Goal: Use online tool/utility: Utilize a website feature to perform a specific function

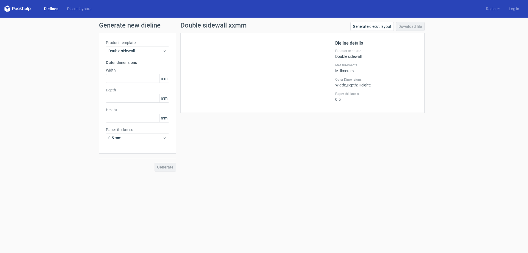
click at [48, 9] on link "Dielines" at bounding box center [51, 8] width 23 height 5
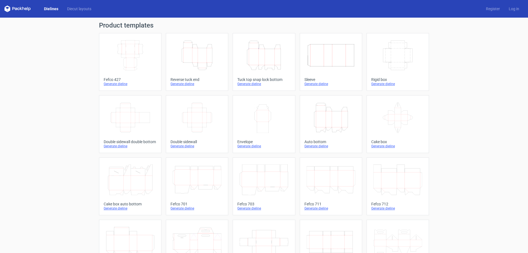
click at [259, 60] on icon "Height Depth Width" at bounding box center [263, 55] width 49 height 31
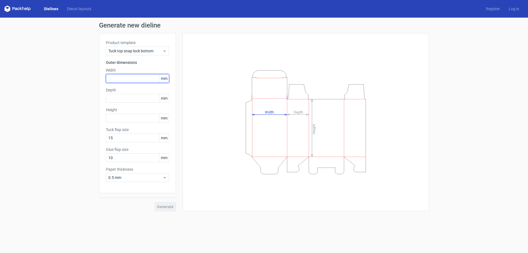
click at [115, 74] on input "text" at bounding box center [137, 78] width 63 height 9
click at [496, 9] on link "Register" at bounding box center [492, 8] width 23 height 5
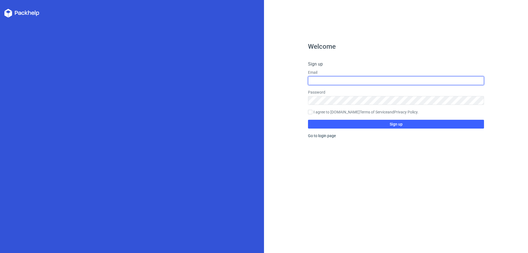
click at [333, 82] on input "text" at bounding box center [396, 80] width 176 height 9
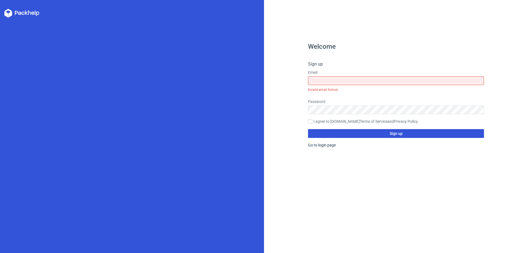
click at [325, 136] on div "Welcome Sign up Email Invalid email format Password I agree to [DOMAIN_NAME] Te…" at bounding box center [396, 147] width 176 height 209
click at [325, 82] on input "text" at bounding box center [396, 80] width 176 height 9
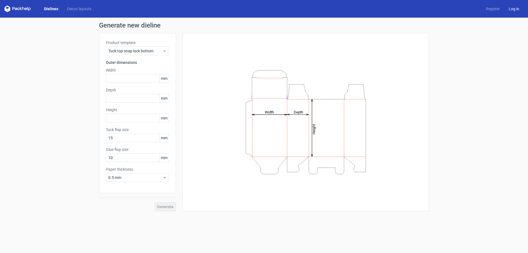
click at [513, 8] on link "Log in" at bounding box center [513, 8] width 19 height 5
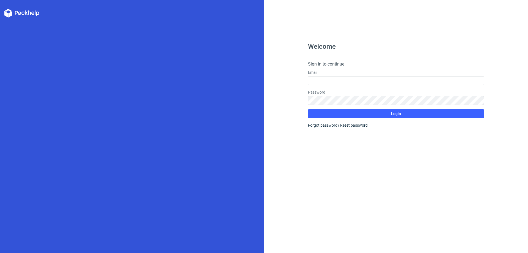
click at [18, 15] on icon at bounding box center [21, 13] width 35 height 9
click at [18, 7] on div at bounding box center [132, 126] width 264 height 253
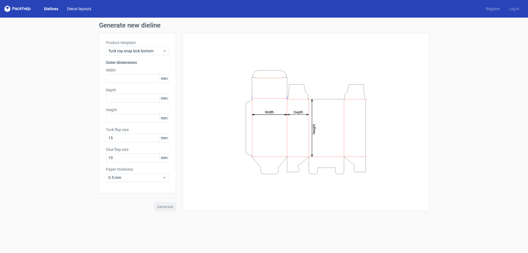
click at [81, 6] on link "Diecut layouts" at bounding box center [79, 8] width 33 height 5
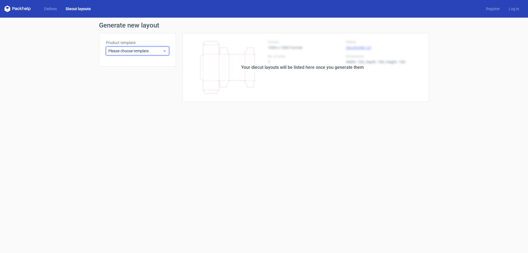
click at [138, 50] on span "Please choose template" at bounding box center [135, 50] width 54 height 5
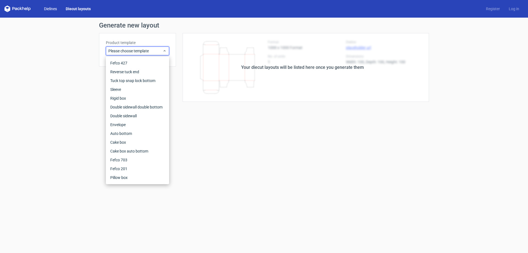
click at [52, 9] on link "Dielines" at bounding box center [51, 8] width 22 height 5
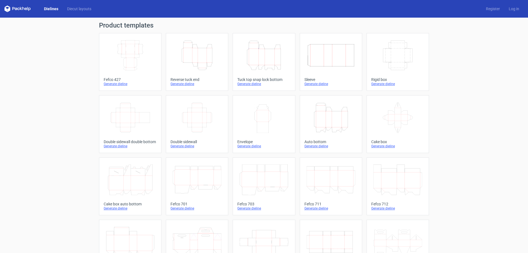
click at [197, 63] on icon "Height Depth Width" at bounding box center [197, 55] width 49 height 31
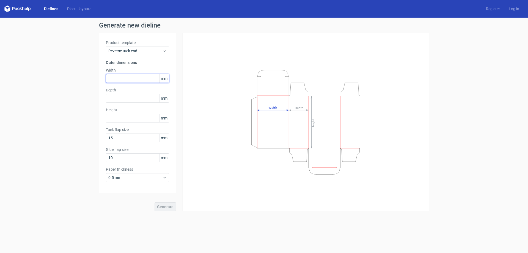
click at [142, 78] on input "text" at bounding box center [137, 78] width 63 height 9
type input "75"
type input "67"
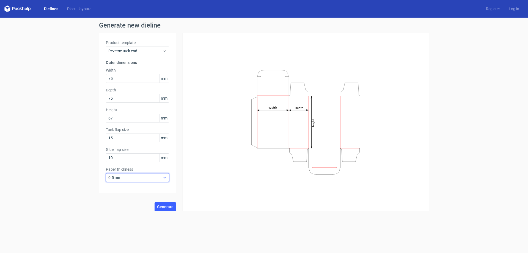
click at [138, 175] on span "0.5 mm" at bounding box center [135, 177] width 54 height 5
click at [134, 186] on div "0.4 mm" at bounding box center [137, 189] width 59 height 9
click at [165, 207] on span "Generate" at bounding box center [165, 206] width 16 height 4
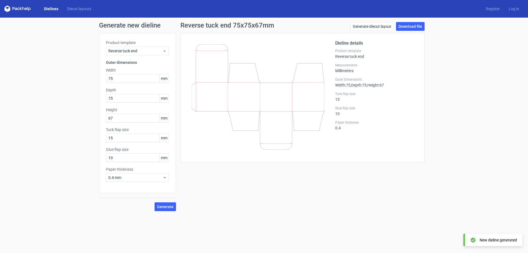
click at [52, 7] on link "Dielines" at bounding box center [51, 8] width 23 height 5
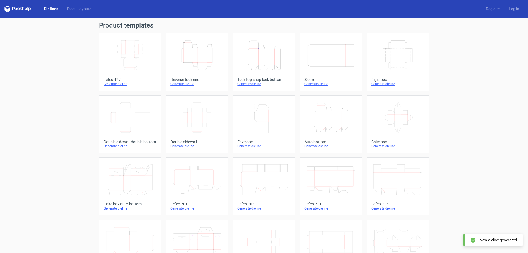
click at [264, 64] on icon "Height Depth Width" at bounding box center [263, 55] width 49 height 31
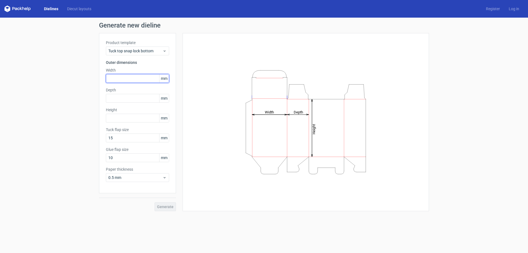
click at [127, 76] on input "text" at bounding box center [137, 78] width 63 height 9
type input "75"
type input "67"
click at [148, 176] on span "0.5 mm" at bounding box center [135, 177] width 54 height 5
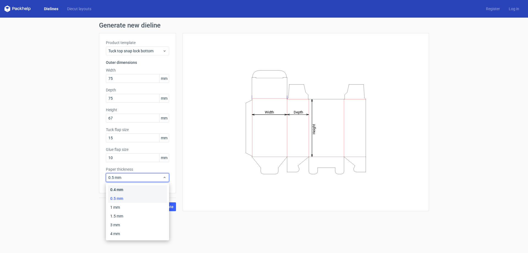
click at [131, 187] on div "0.4 mm" at bounding box center [137, 189] width 59 height 9
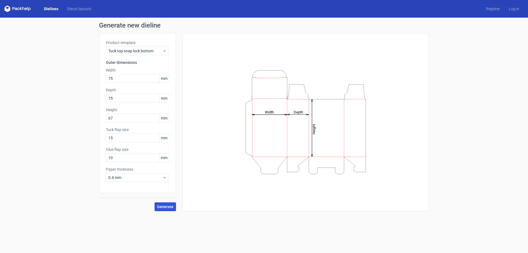
click at [165, 206] on span "Generate" at bounding box center [165, 206] width 16 height 4
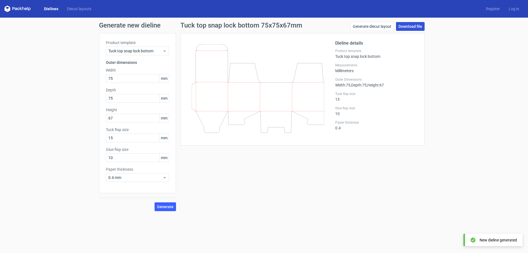
click at [403, 28] on link "Download file" at bounding box center [410, 26] width 29 height 9
click at [365, 28] on link "Generate diecut layout" at bounding box center [371, 26] width 43 height 9
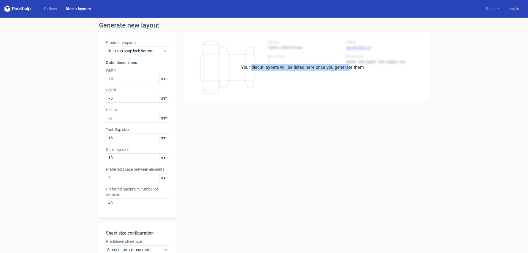
drag, startPoint x: 251, startPoint y: 68, endPoint x: 346, endPoint y: 68, distance: 94.8
click at [345, 68] on div "Your diecut layouts will be listed here once you generate them" at bounding box center [302, 67] width 123 height 7
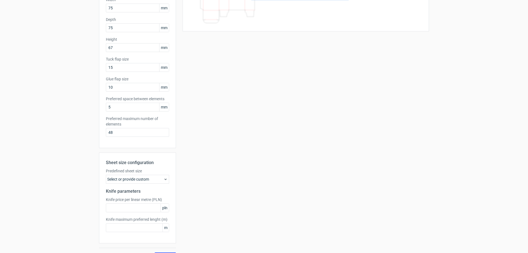
scroll to position [82, 0]
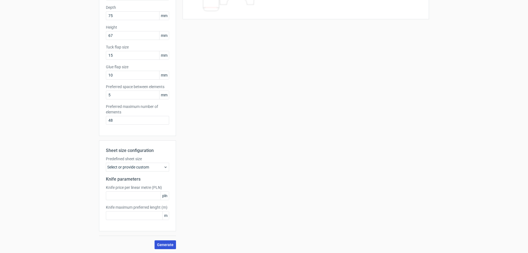
click at [162, 242] on span "Generate" at bounding box center [165, 244] width 16 height 4
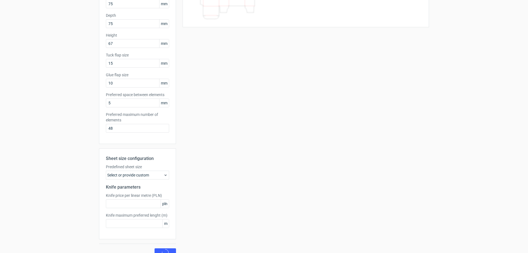
scroll to position [83, 0]
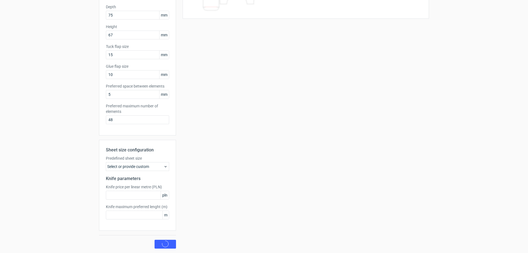
click at [148, 167] on div "Select or provide custom" at bounding box center [137, 166] width 63 height 9
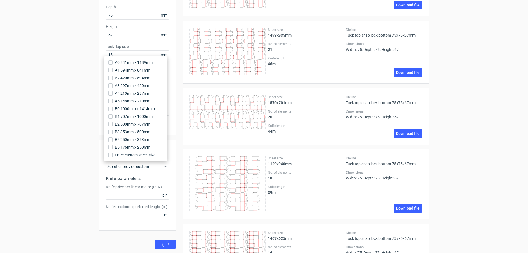
scroll to position [0, 0]
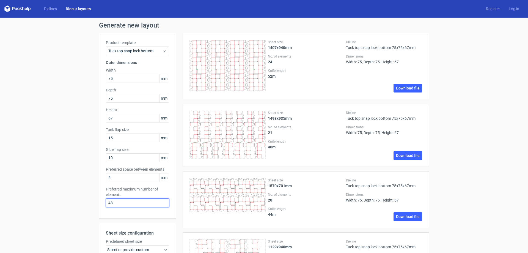
drag, startPoint x: 117, startPoint y: 201, endPoint x: 68, endPoint y: 202, distance: 49.5
type input "4"
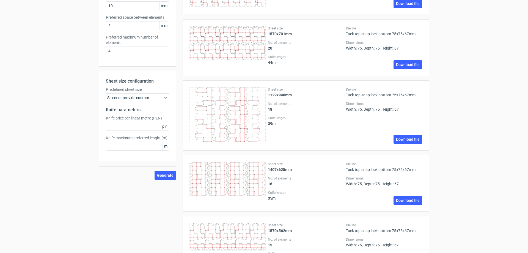
click at [140, 95] on div "Select or provide custom" at bounding box center [137, 97] width 63 height 9
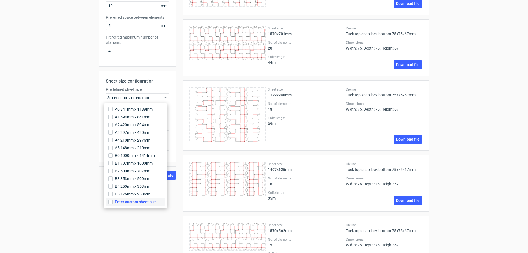
click at [137, 200] on span "Enter custom sheet size" at bounding box center [136, 201] width 42 height 5
click at [113, 200] on input "Enter custom sheet size" at bounding box center [110, 201] width 4 height 4
drag, startPoint x: 164, startPoint y: 215, endPoint x: 89, endPoint y: 177, distance: 84.3
click at [99, 198] on div "Sheet size configuration Predefined sheet size custom Width mm Height mm Knife …" at bounding box center [137, 145] width 77 height 148
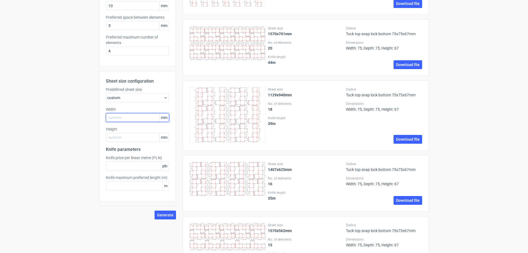
click at [119, 114] on input "text" at bounding box center [137, 117] width 63 height 9
click at [164, 215] on span "Generate" at bounding box center [165, 215] width 16 height 4
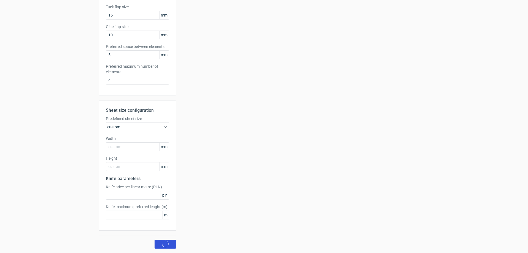
scroll to position [123, 0]
click at [448, 240] on icon at bounding box center [449, 239] width 5 height 5
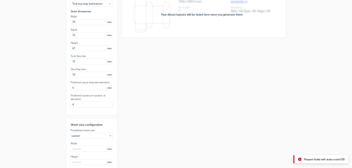
scroll to position [0, 0]
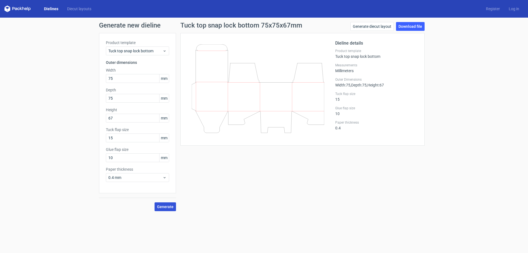
click at [170, 203] on button "Generate" at bounding box center [164, 206] width 21 height 9
click at [167, 206] on circle at bounding box center [165, 206] width 7 height 7
click at [413, 26] on link "Download file" at bounding box center [410, 26] width 29 height 9
